Goal: Task Accomplishment & Management: Manage account settings

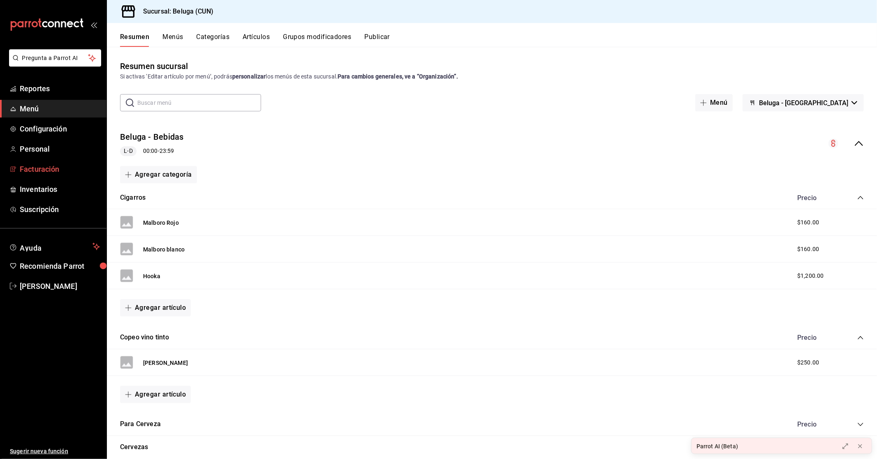
click at [46, 169] on span "Facturación" at bounding box center [60, 169] width 80 height 11
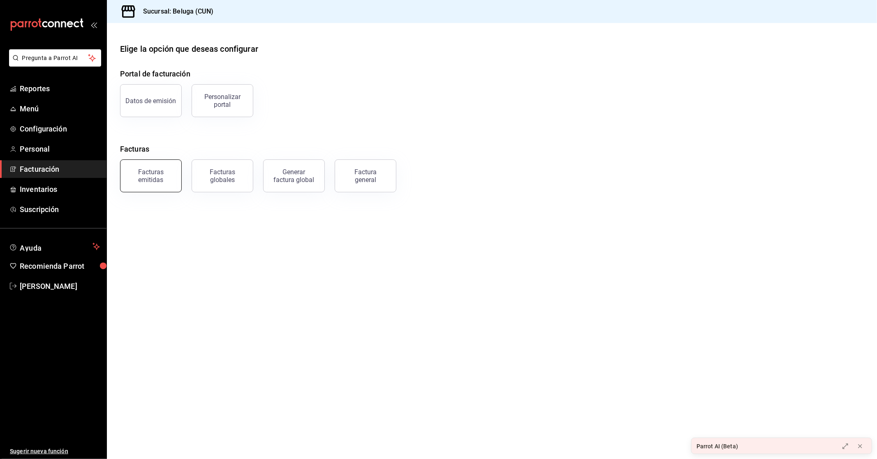
click at [153, 171] on div "Facturas emitidas" at bounding box center [150, 176] width 51 height 16
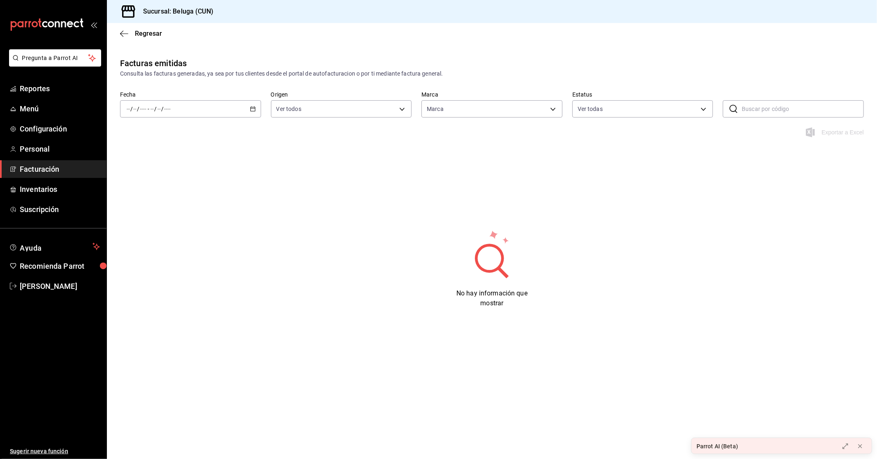
type input "90810656-3b3d-4791-b9ad-32ddd7495a71"
click at [252, 107] on icon "button" at bounding box center [253, 109] width 6 height 6
click at [173, 225] on span "Rango de fechas" at bounding box center [159, 226] width 64 height 9
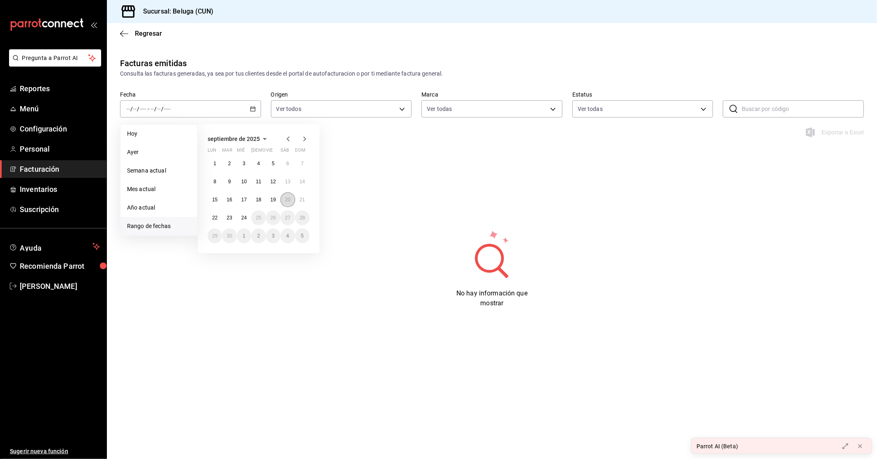
click at [289, 199] on abbr "20" at bounding box center [287, 200] width 5 height 6
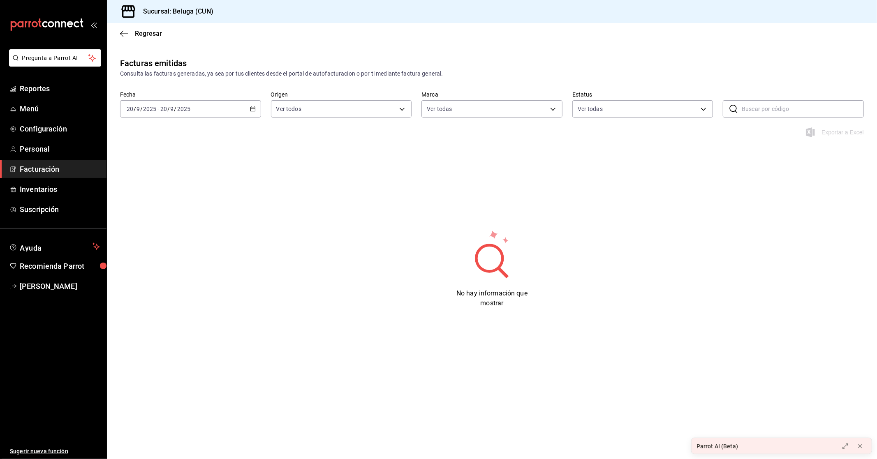
click at [254, 114] on div "[DATE] [DATE] - [DATE] [DATE]" at bounding box center [190, 108] width 141 height 17
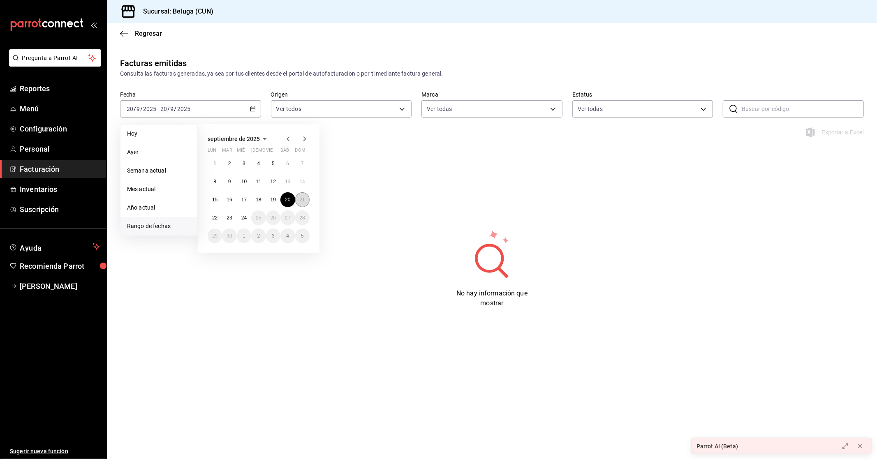
click at [302, 199] on abbr "21" at bounding box center [302, 200] width 5 height 6
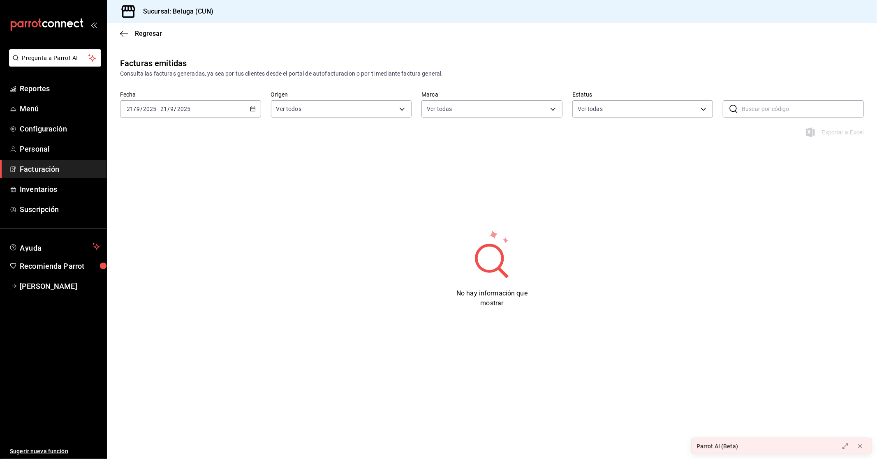
click at [259, 111] on div "[DATE] [DATE] - [DATE] [DATE]" at bounding box center [190, 108] width 141 height 17
click at [354, 195] on div "Facturas emitidas Consulta las facturas generadas, ya sea por tus clientes desd…" at bounding box center [492, 199] width 770 height 284
click at [255, 108] on \(Stroke\) "button" at bounding box center [252, 109] width 5 height 5
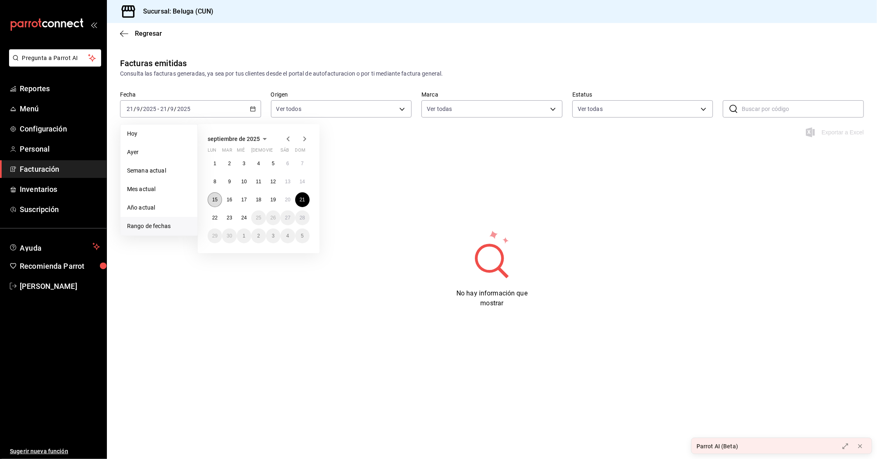
click at [217, 200] on abbr "15" at bounding box center [214, 200] width 5 height 6
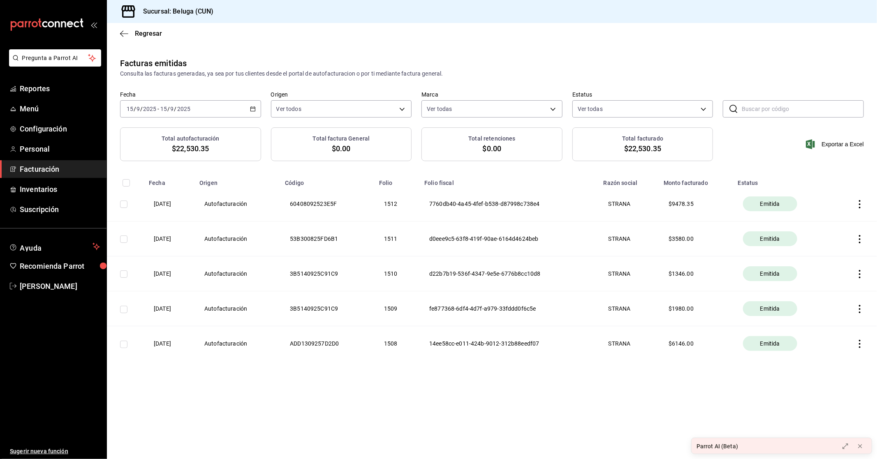
click at [256, 110] on div "[DATE] [DATE] - [DATE] [DATE]" at bounding box center [190, 108] width 141 height 17
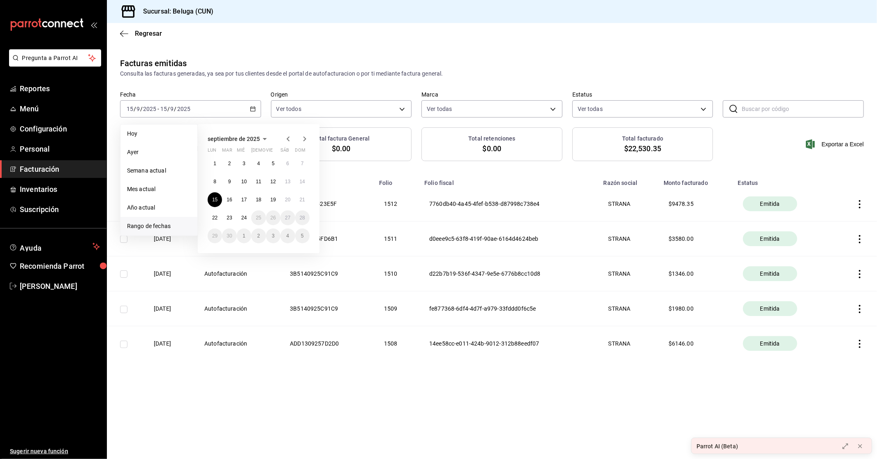
click at [232, 22] on div "Sucursal: Beluga (CUN)" at bounding box center [492, 11] width 770 height 23
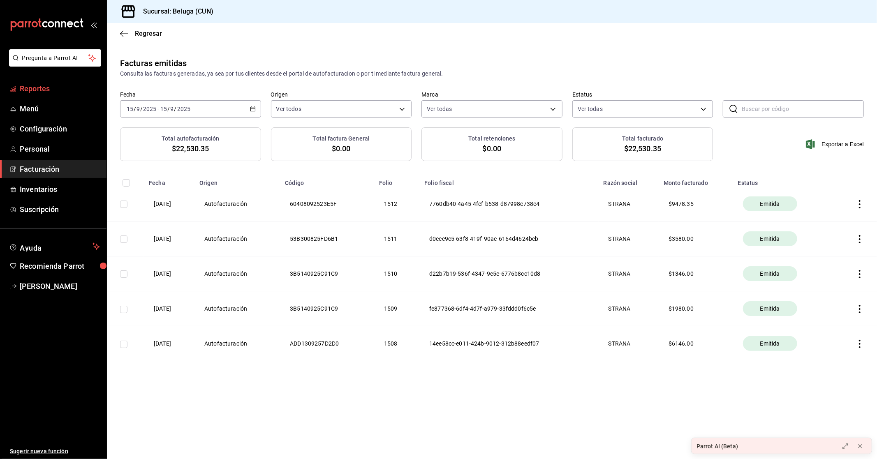
click at [52, 91] on span "Reportes" at bounding box center [60, 88] width 80 height 11
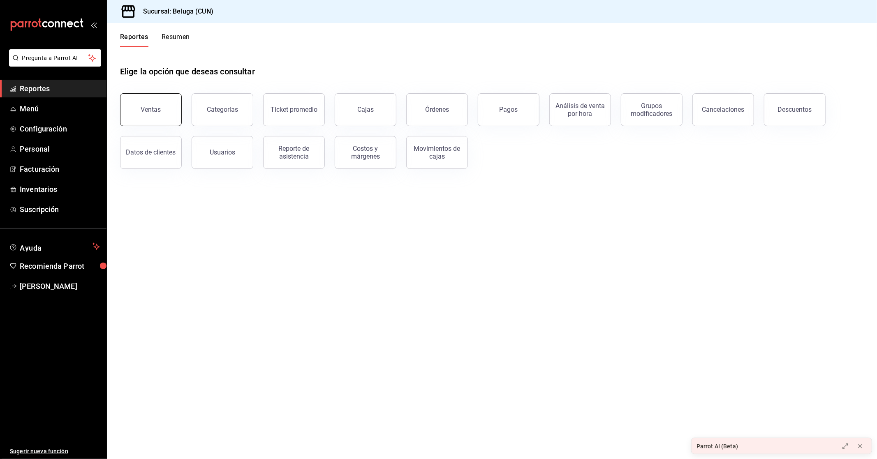
click at [153, 106] on div "Ventas" at bounding box center [151, 110] width 20 height 8
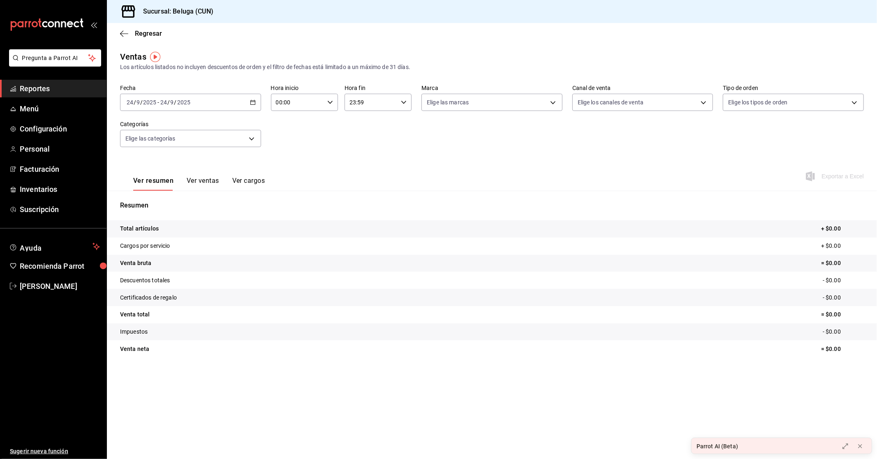
click at [247, 101] on div "[DATE] [DATE] - [DATE] [DATE]" at bounding box center [190, 102] width 141 height 17
click at [157, 199] on span "Rango de fechas" at bounding box center [159, 201] width 64 height 9
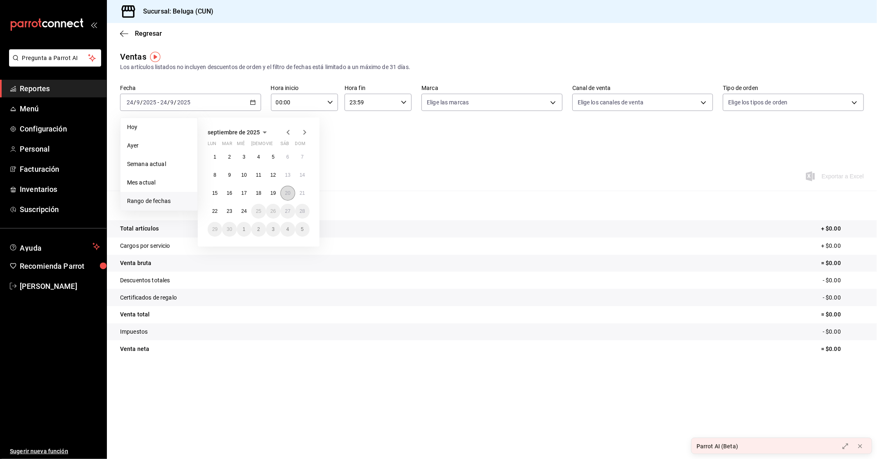
click at [287, 194] on abbr "20" at bounding box center [287, 193] width 5 height 6
click at [302, 192] on abbr "21" at bounding box center [302, 193] width 5 height 6
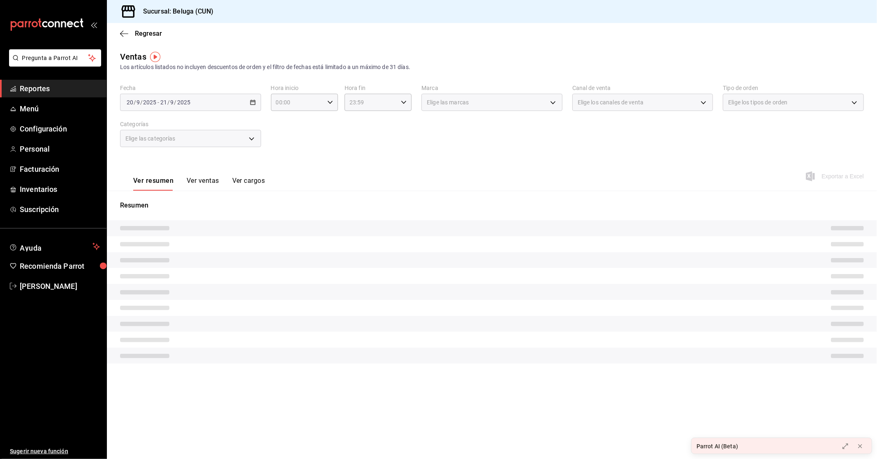
drag, startPoint x: 330, startPoint y: 141, endPoint x: 331, endPoint y: 134, distance: 7.5
click at [331, 140] on div "Fecha [DATE] [DATE] - [DATE] [DATE] Hora inicio 00:00 Hora inicio Hora fin 23:5…" at bounding box center [492, 121] width 744 height 72
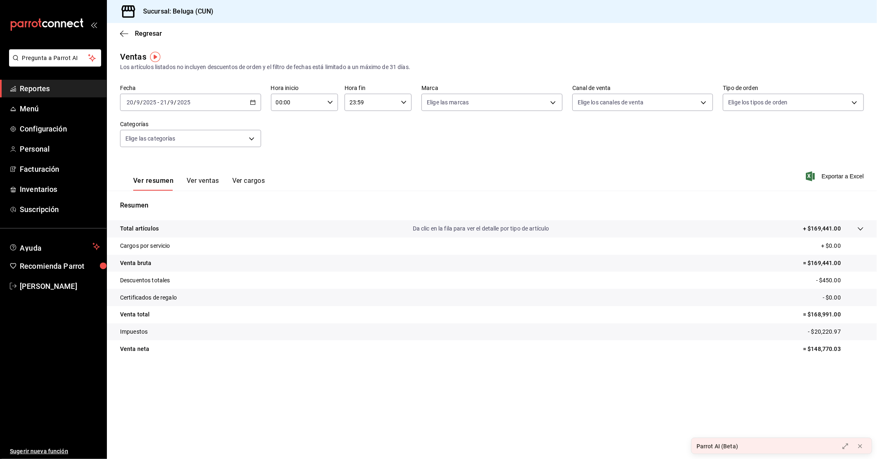
click at [331, 100] on icon "button" at bounding box center [330, 103] width 6 height 6
click at [287, 130] on button "10" at bounding box center [288, 138] width 30 height 16
type input "10:00"
drag, startPoint x: 412, startPoint y: 130, endPoint x: 407, endPoint y: 112, distance: 18.5
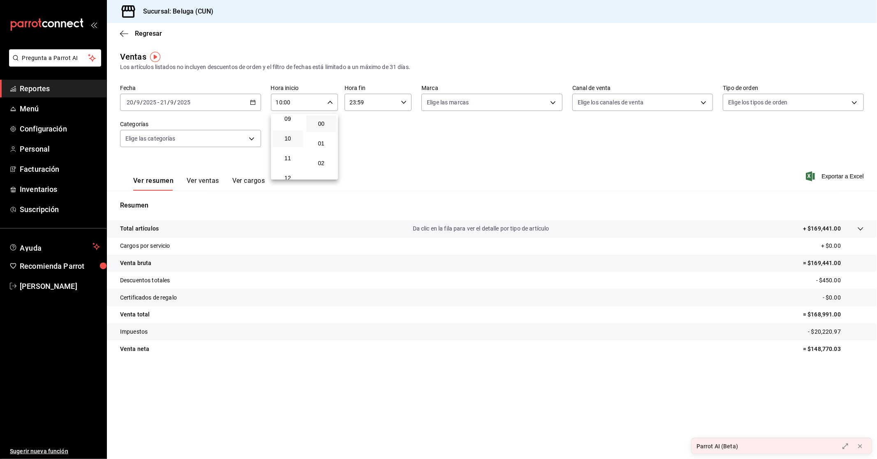
click at [412, 130] on div at bounding box center [438, 229] width 877 height 459
click at [402, 109] on div "23:59 Hora fin" at bounding box center [378, 102] width 67 height 17
click at [362, 159] on button "04" at bounding box center [361, 165] width 30 height 16
type input "04:59"
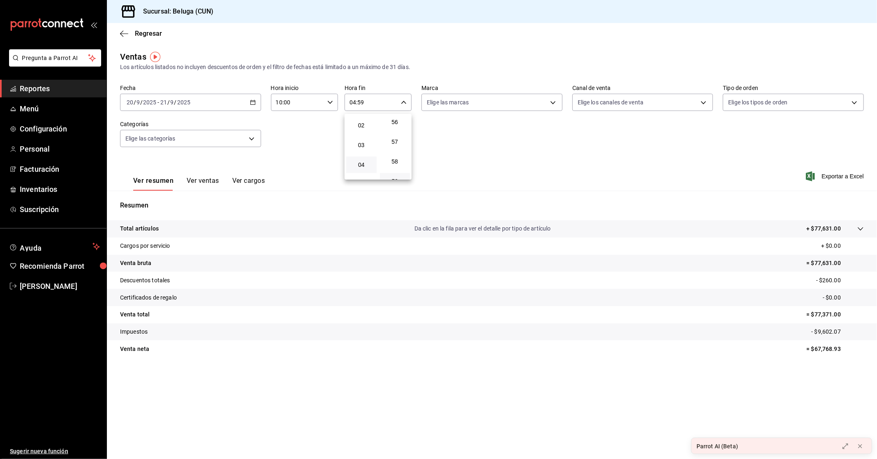
click at [302, 126] on div at bounding box center [438, 229] width 877 height 459
click at [195, 181] on button "Ver ventas" at bounding box center [203, 184] width 32 height 14
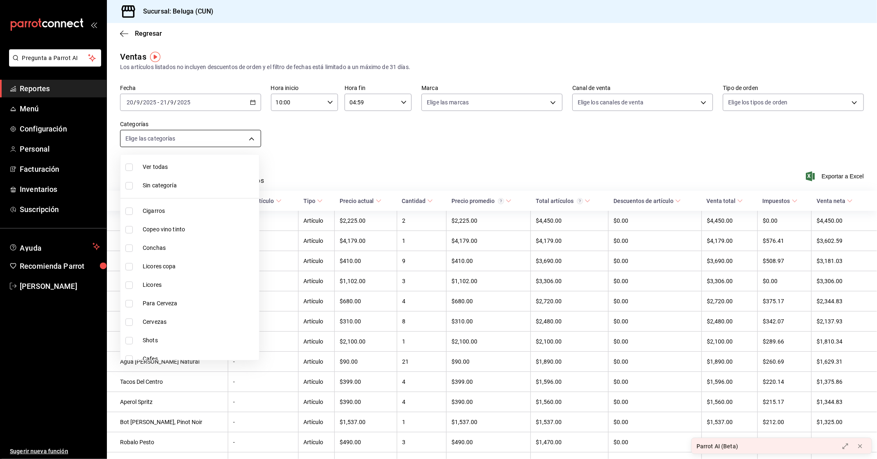
click at [254, 140] on body "Pregunta a Parrot AI Reportes Menú Configuración Personal Facturación Inventari…" at bounding box center [438, 229] width 877 height 459
click at [170, 255] on span "Zaranda" at bounding box center [199, 259] width 113 height 9
type input "cadb29bd-56f3-460c-b907-0d47ec93eb02"
checkbox input "true"
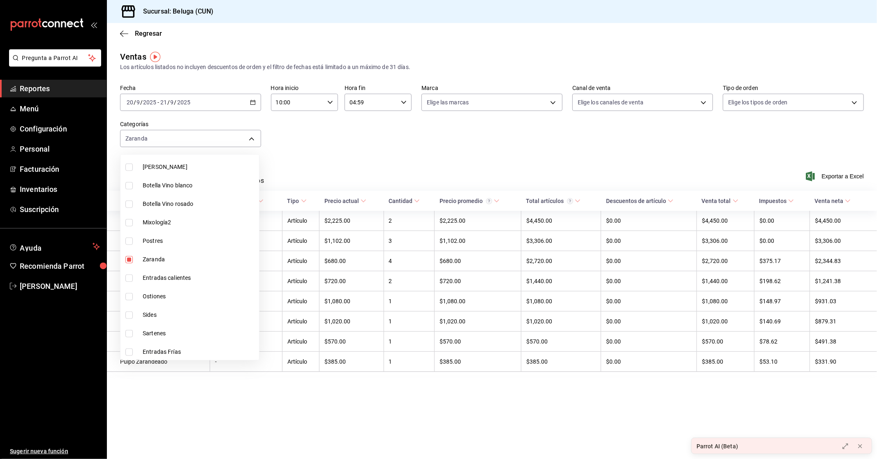
click at [178, 276] on span "Entradas calientes" at bounding box center [199, 278] width 113 height 9
type input "cadb29bd-56f3-460c-b907-0d47ec93eb02,65299a7e-4630-4251-a5a0-87c5ec1b5c22"
checkbox input "true"
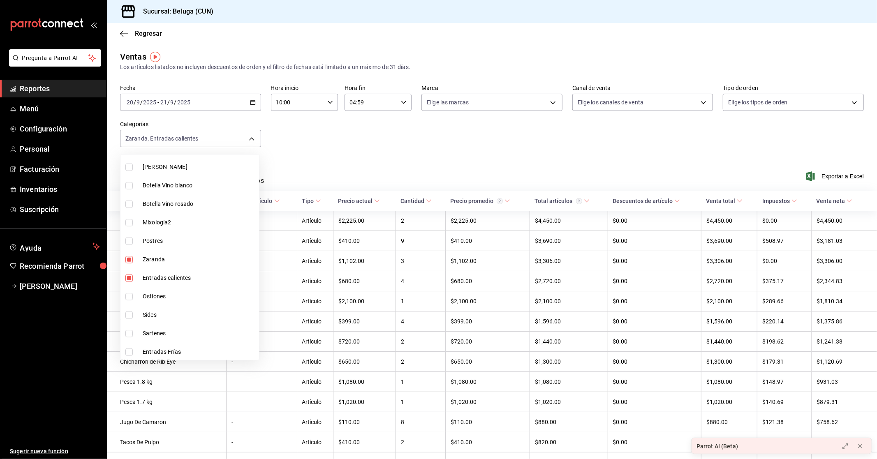
click at [169, 311] on span "Sides" at bounding box center [199, 315] width 113 height 9
type input "cadb29bd-56f3-460c-b907-0d47ec93eb02,65299a7e-4630-4251-a5a0-87c5ec1b5c22,85d6c…"
checkbox input "true"
click at [171, 314] on span "Sides" at bounding box center [199, 315] width 113 height 9
type input "cadb29bd-56f3-460c-b907-0d47ec93eb02,65299a7e-4630-4251-a5a0-87c5ec1b5c22"
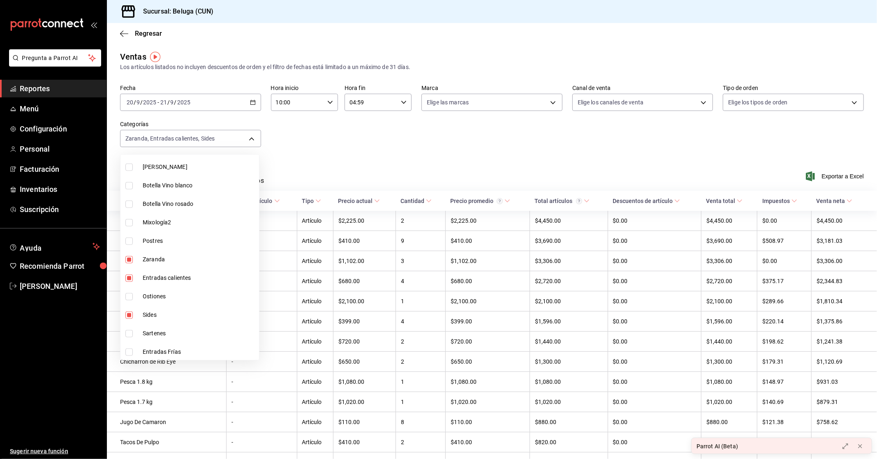
checkbox input "false"
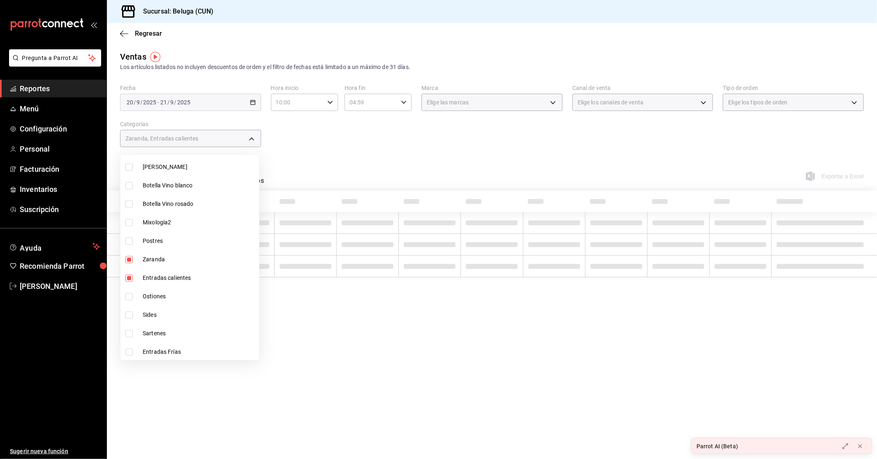
click at [174, 330] on span "Sartenes" at bounding box center [199, 333] width 113 height 9
type input "cadb29bd-56f3-460c-b907-0d47ec93eb02,65299a7e-4630-4251-a5a0-87c5ec1b5c22,3534c…"
checkbox input "true"
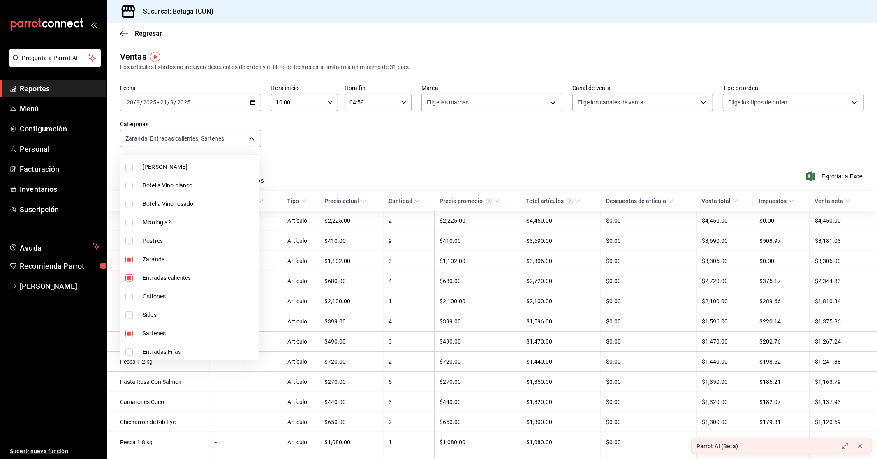
click at [180, 348] on span "Entradas Frías" at bounding box center [199, 352] width 113 height 9
type input "cadb29bd-56f3-460c-b907-0d47ec93eb02,65299a7e-4630-4251-a5a0-87c5ec1b5c22,3534c…"
checkbox input "true"
click at [557, 139] on div at bounding box center [438, 229] width 877 height 459
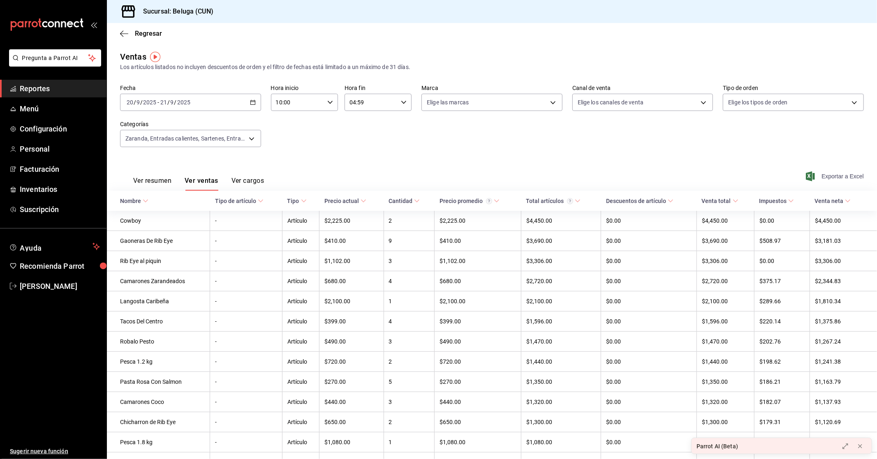
click at [825, 179] on span "Exportar a Excel" at bounding box center [836, 176] width 56 height 10
click at [253, 137] on body "Pregunta a Parrot AI Reportes Menú Configuración Personal Facturación Inventari…" at bounding box center [438, 229] width 877 height 459
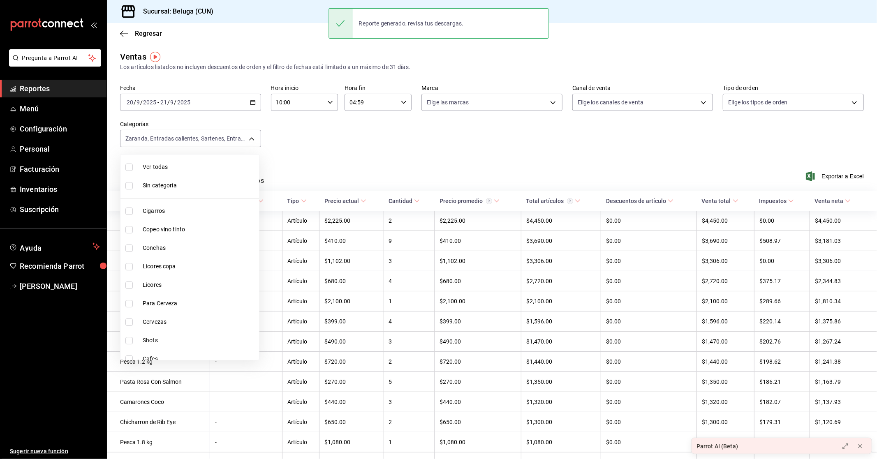
drag, startPoint x: 282, startPoint y: 131, endPoint x: 258, endPoint y: 125, distance: 24.6
click at [282, 130] on div at bounding box center [438, 229] width 877 height 459
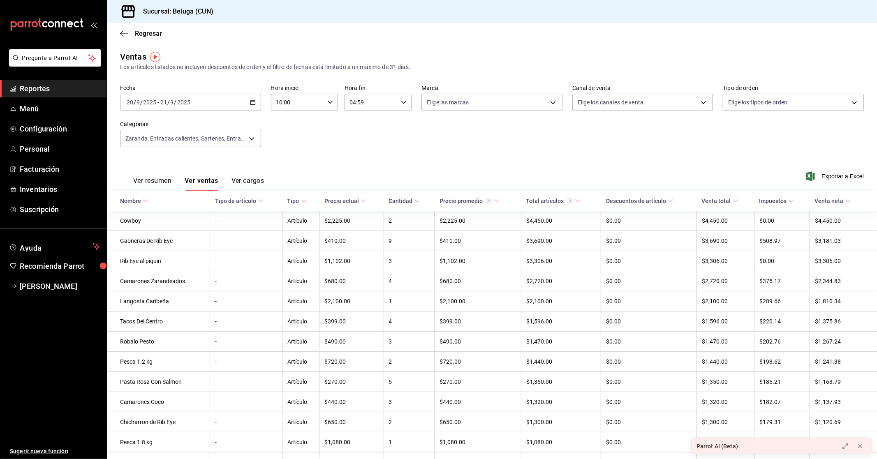
click at [253, 104] on icon "button" at bounding box center [253, 103] width 6 height 6
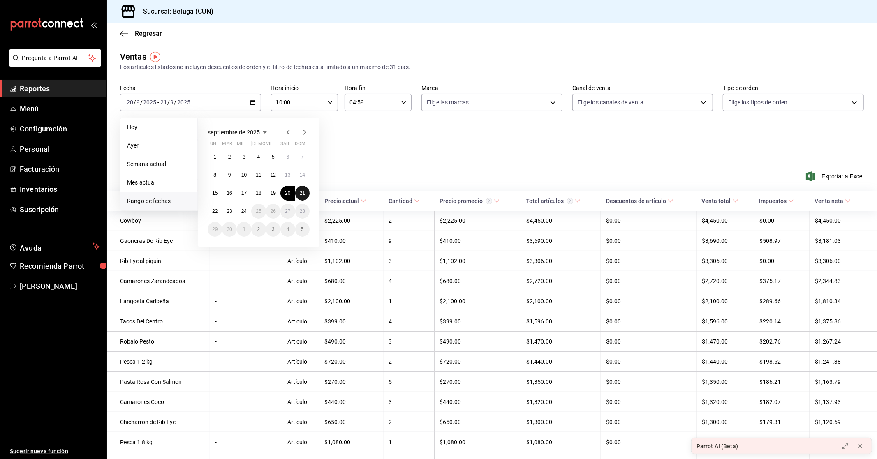
click at [306, 193] on button "21" at bounding box center [302, 193] width 14 height 15
click at [215, 211] on abbr "22" at bounding box center [214, 212] width 5 height 6
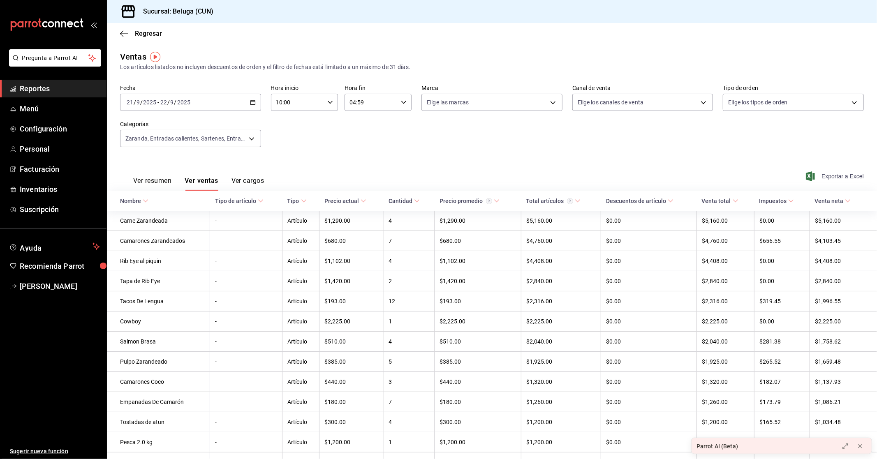
click at [822, 175] on span "Exportar a Excel" at bounding box center [836, 176] width 56 height 10
click at [492, 158] on div "Ver resumen Ver ventas Ver cargos Exportar a Excel" at bounding box center [492, 174] width 770 height 34
click at [43, 88] on span "Reportes" at bounding box center [60, 88] width 80 height 11
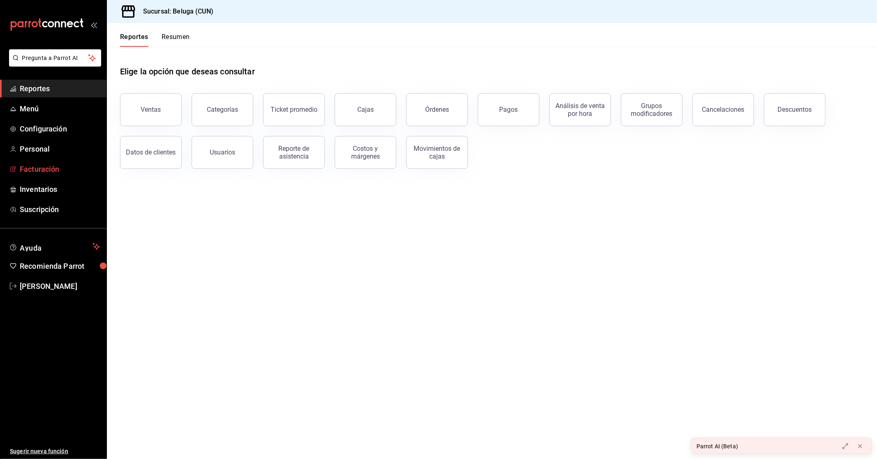
click at [46, 167] on span "Facturación" at bounding box center [60, 169] width 80 height 11
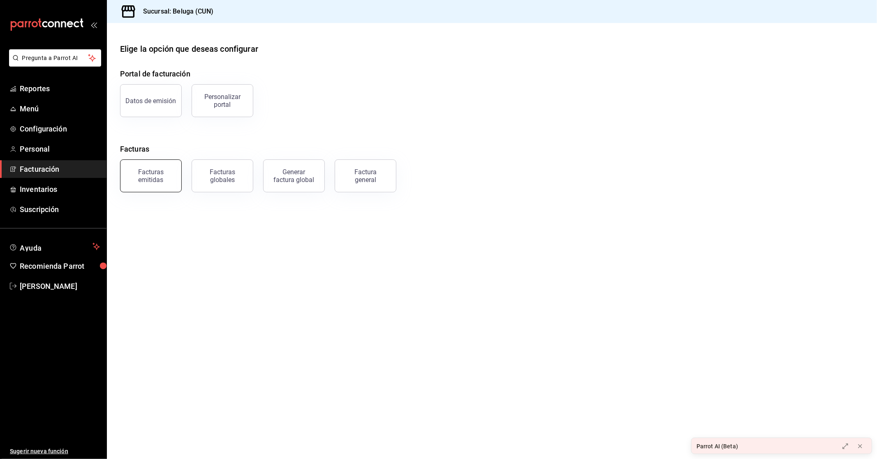
click at [162, 183] on div "Facturas emitidas" at bounding box center [150, 176] width 51 height 16
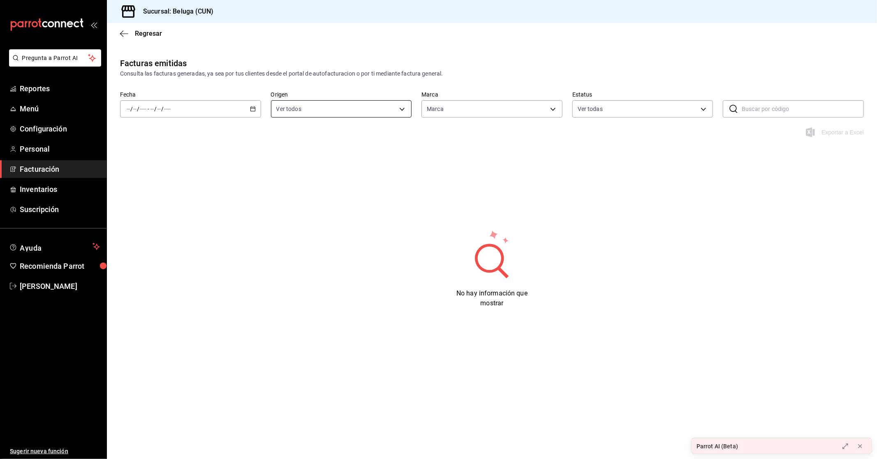
type input "90810656-3b3d-4791-b9ad-32ddd7495a71"
click at [248, 107] on div "/ / - / /" at bounding box center [190, 108] width 141 height 17
click at [153, 221] on li "Rango de fechas" at bounding box center [158, 226] width 77 height 19
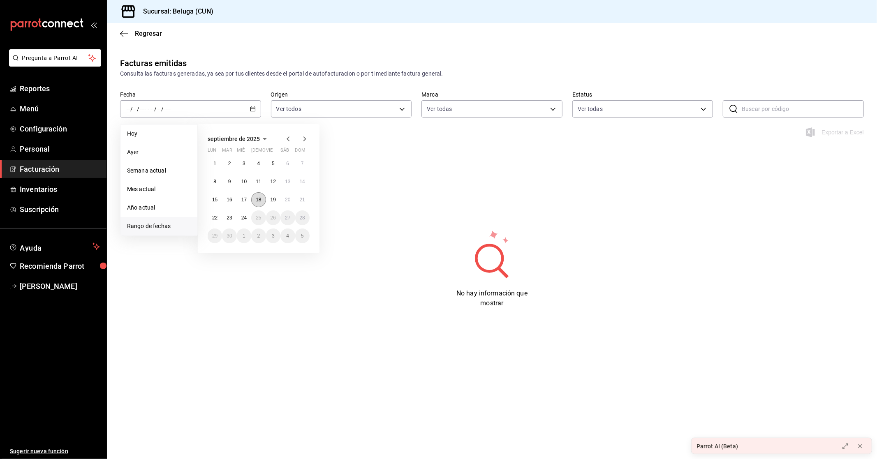
click at [256, 199] on abbr "18" at bounding box center [258, 200] width 5 height 6
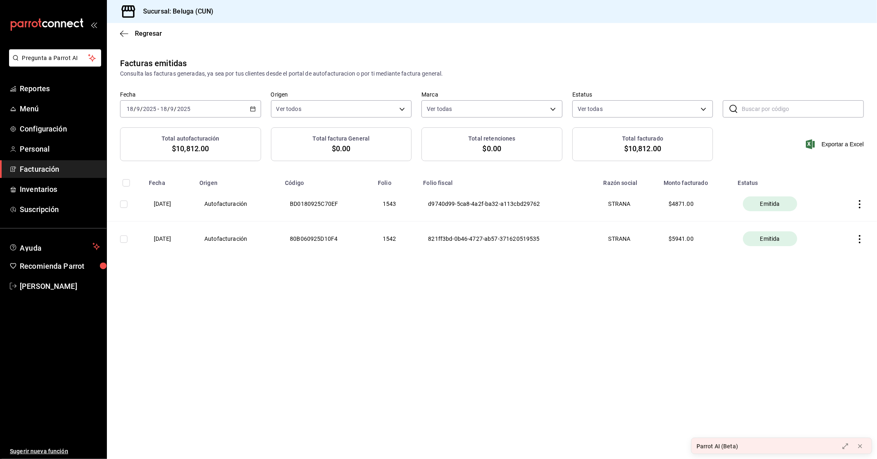
click at [124, 239] on input "checkbox" at bounding box center [123, 239] width 7 height 7
checkbox input "true"
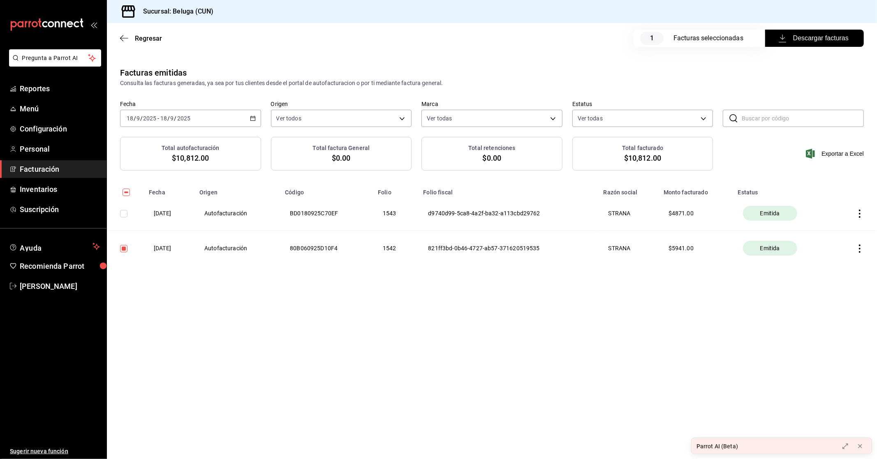
click at [124, 215] on input "checkbox" at bounding box center [123, 213] width 7 height 7
checkbox input "true"
click at [806, 40] on span "Descargar facturas" at bounding box center [815, 38] width 68 height 10
